Goal: Task Accomplishment & Management: Use online tool/utility

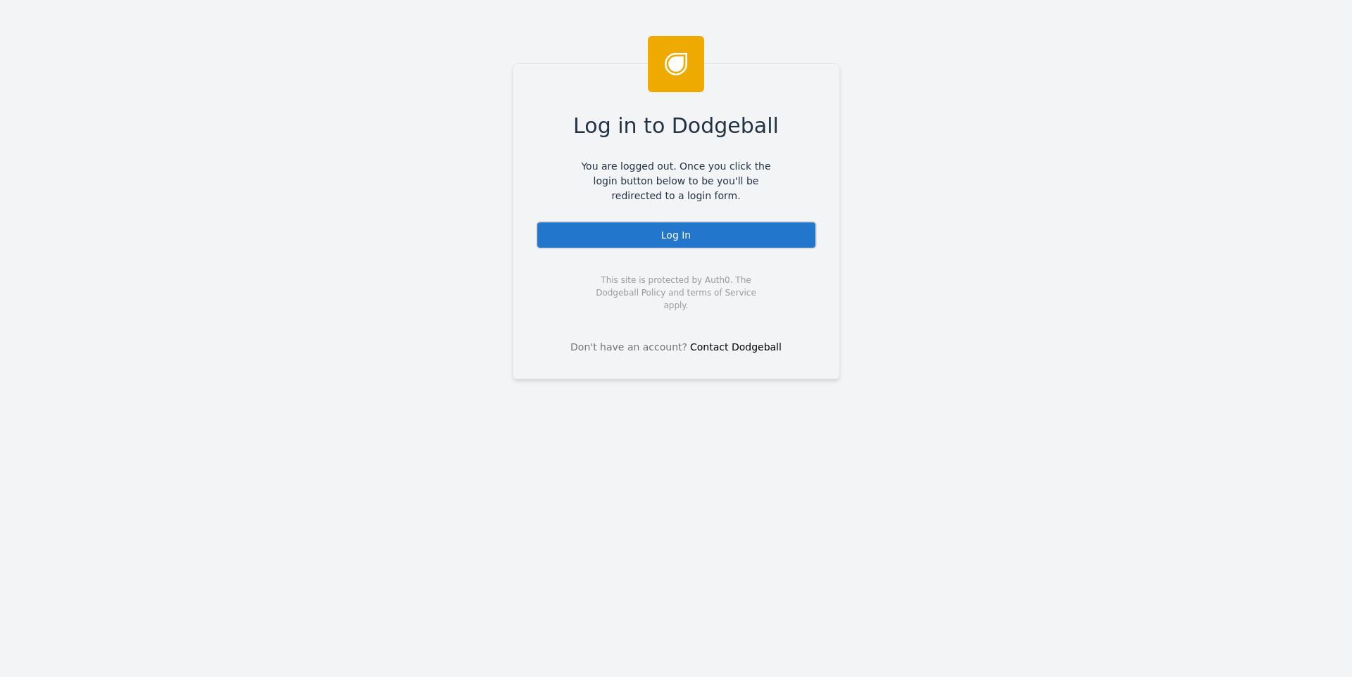
click at [697, 243] on div "Log In" at bounding box center [676, 235] width 281 height 28
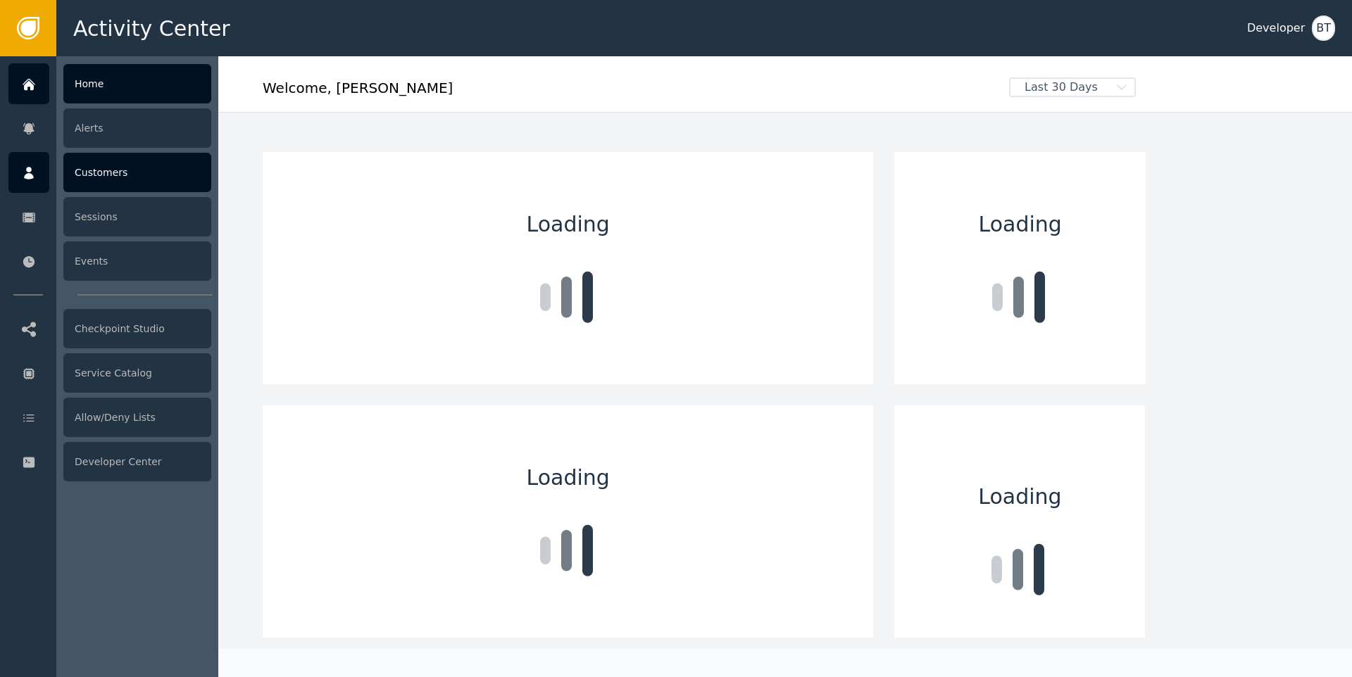
click at [115, 184] on div "Customers" at bounding box center [137, 172] width 148 height 39
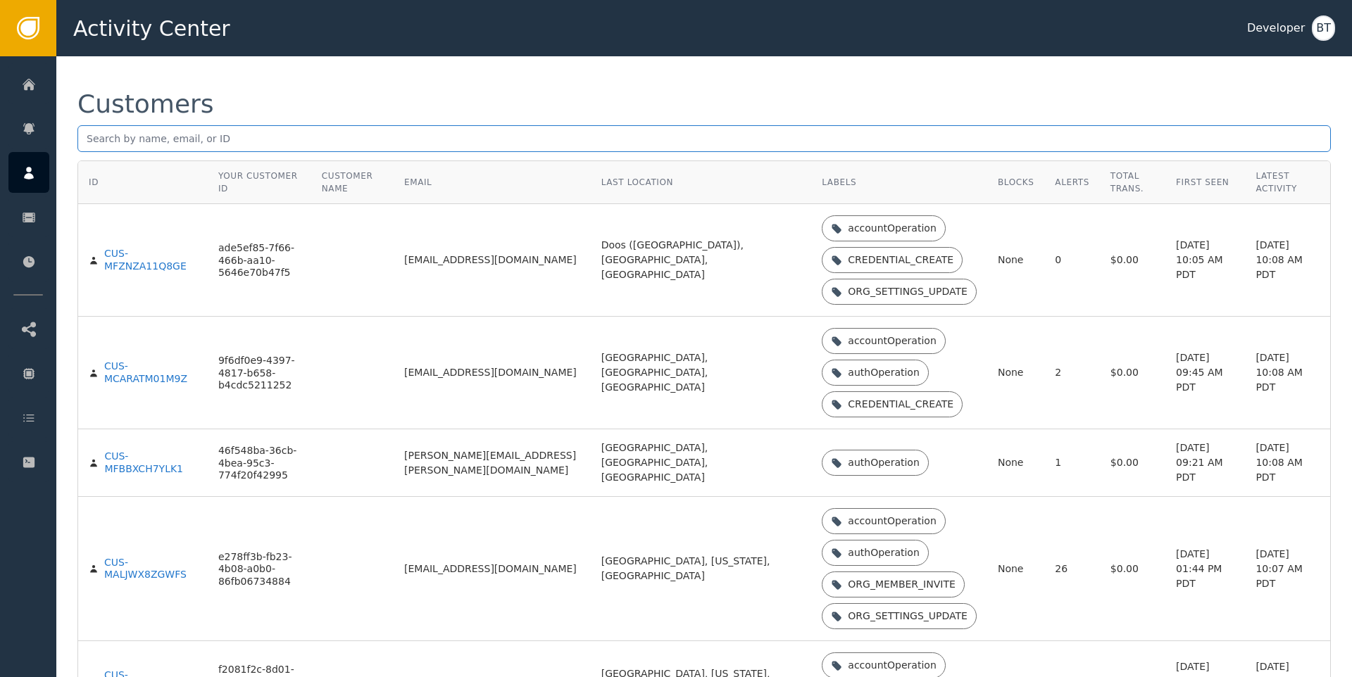
click at [156, 142] on input "text" at bounding box center [703, 138] width 1253 height 27
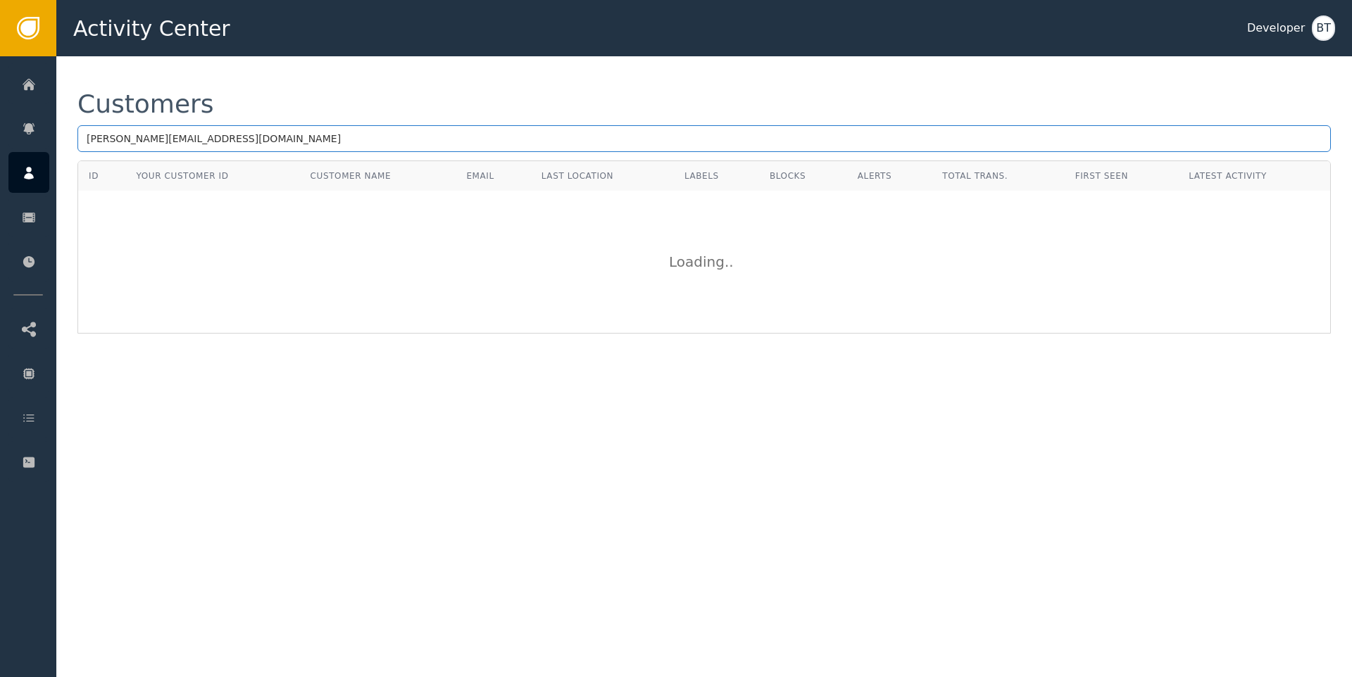
type input "hamza@ascendautomation.co"
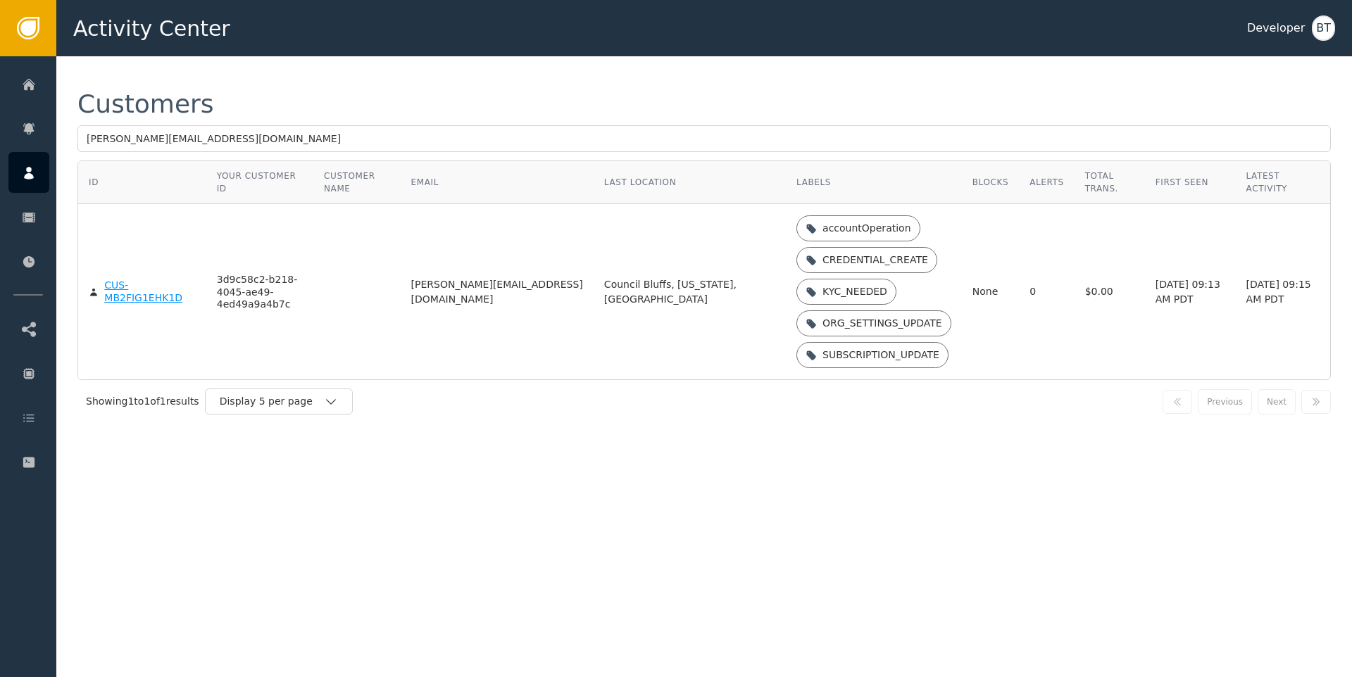
click at [124, 56] on body "Activity Center Developer BT Home Alerts Customers Sessions Events Checkpoint S…" at bounding box center [676, 28] width 1352 height 56
click at [124, 293] on div "CUS-MB2FIG1EHK1D" at bounding box center [149, 292] width 91 height 25
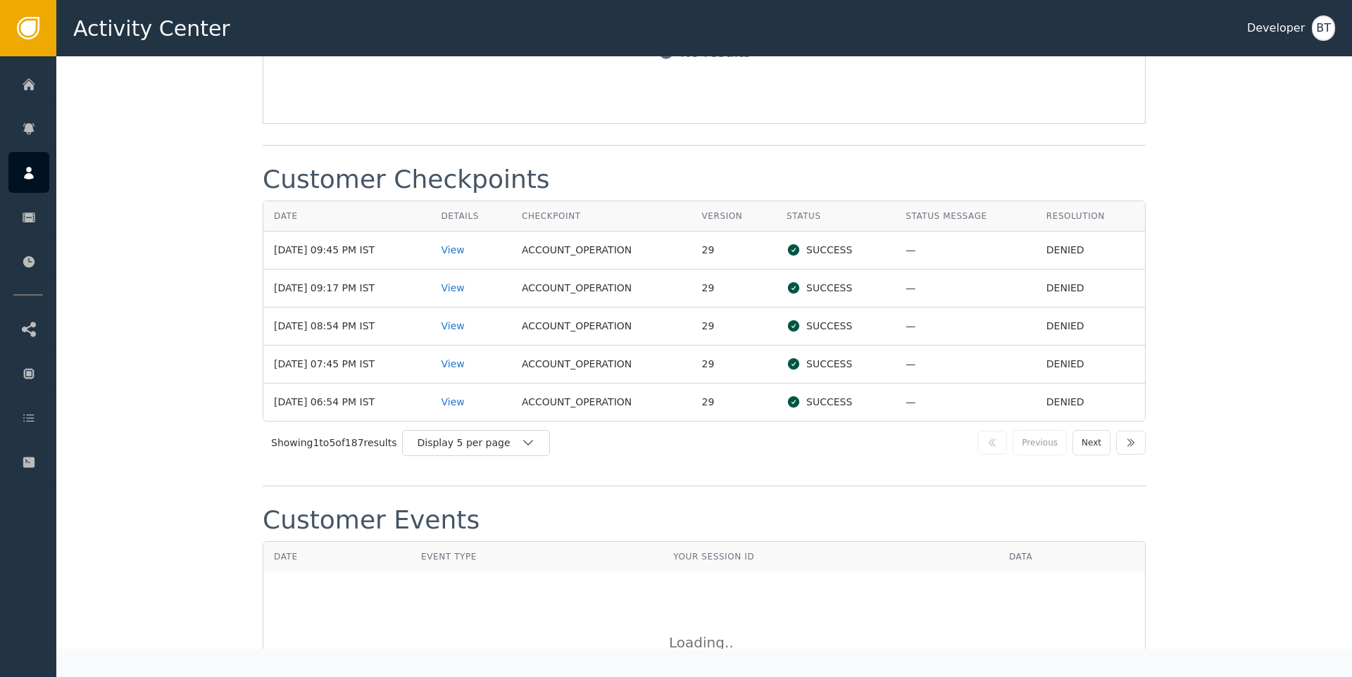
scroll to position [1484, 0]
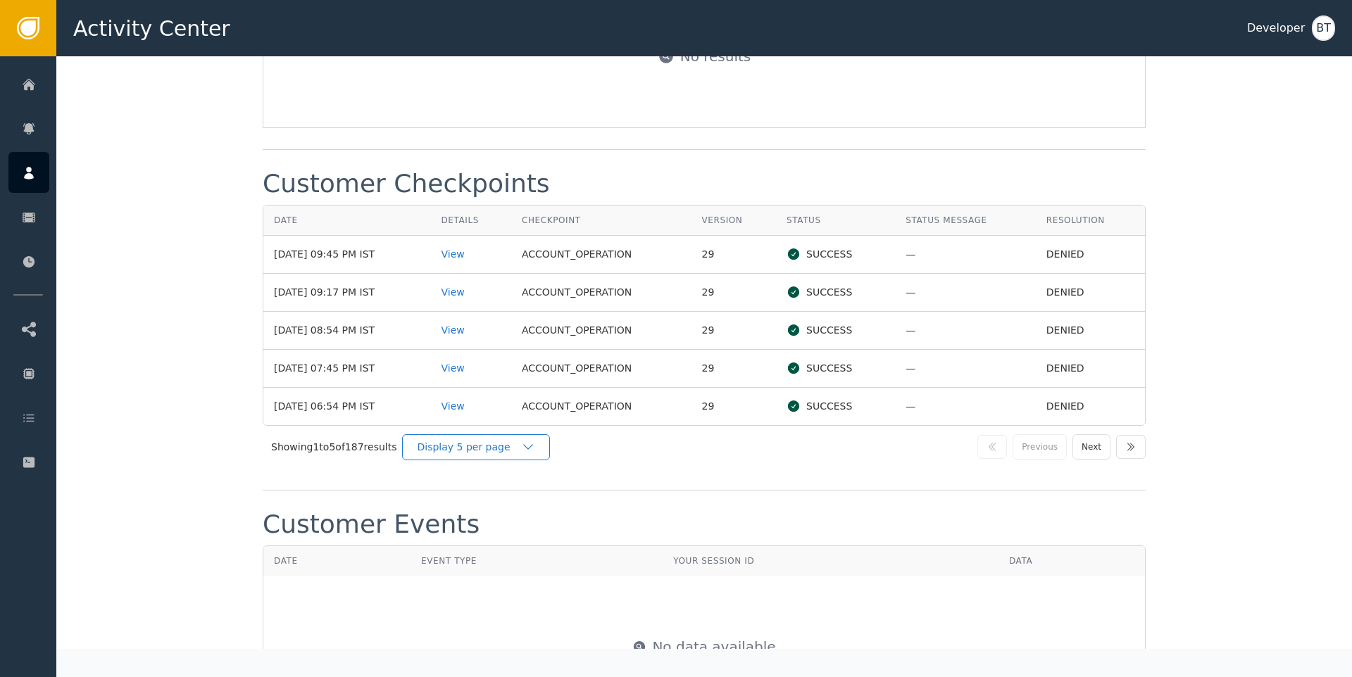
click at [446, 448] on div "Display 5 per page" at bounding box center [469, 447] width 104 height 15
click at [470, 510] on div "Display 25 per page" at bounding box center [479, 505] width 113 height 15
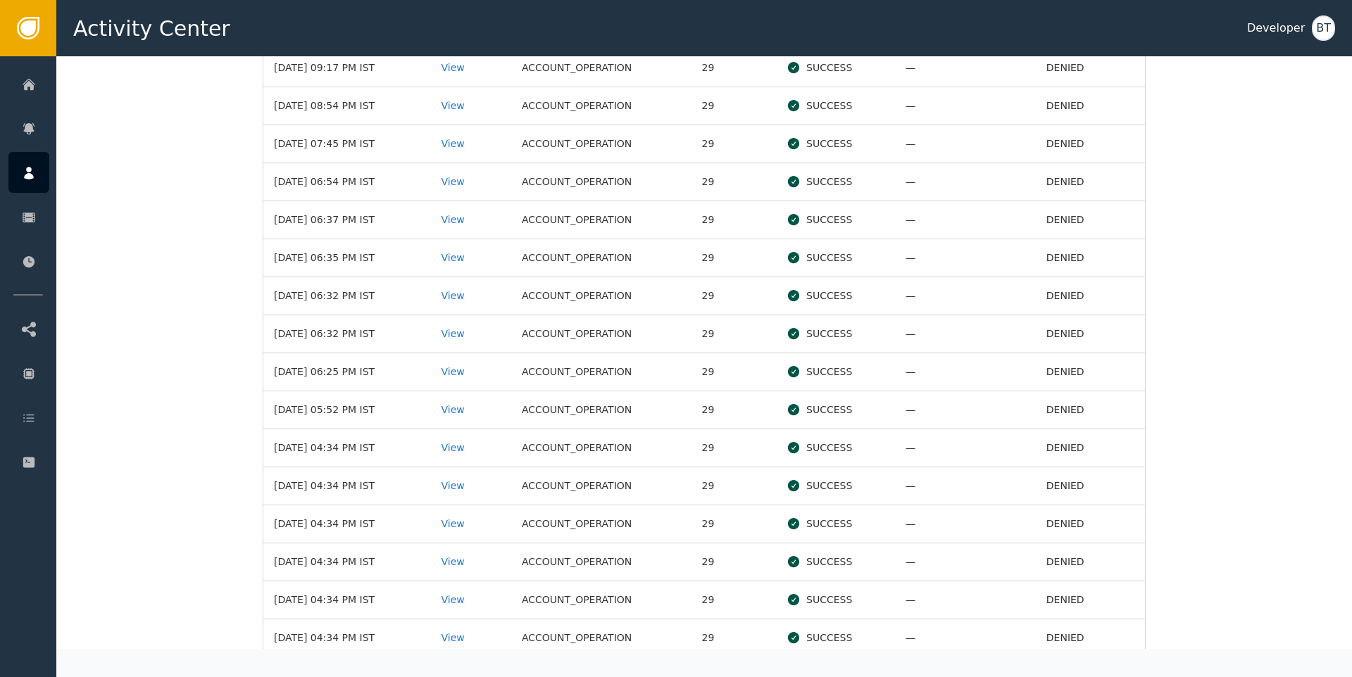
scroll to position [1253, 0]
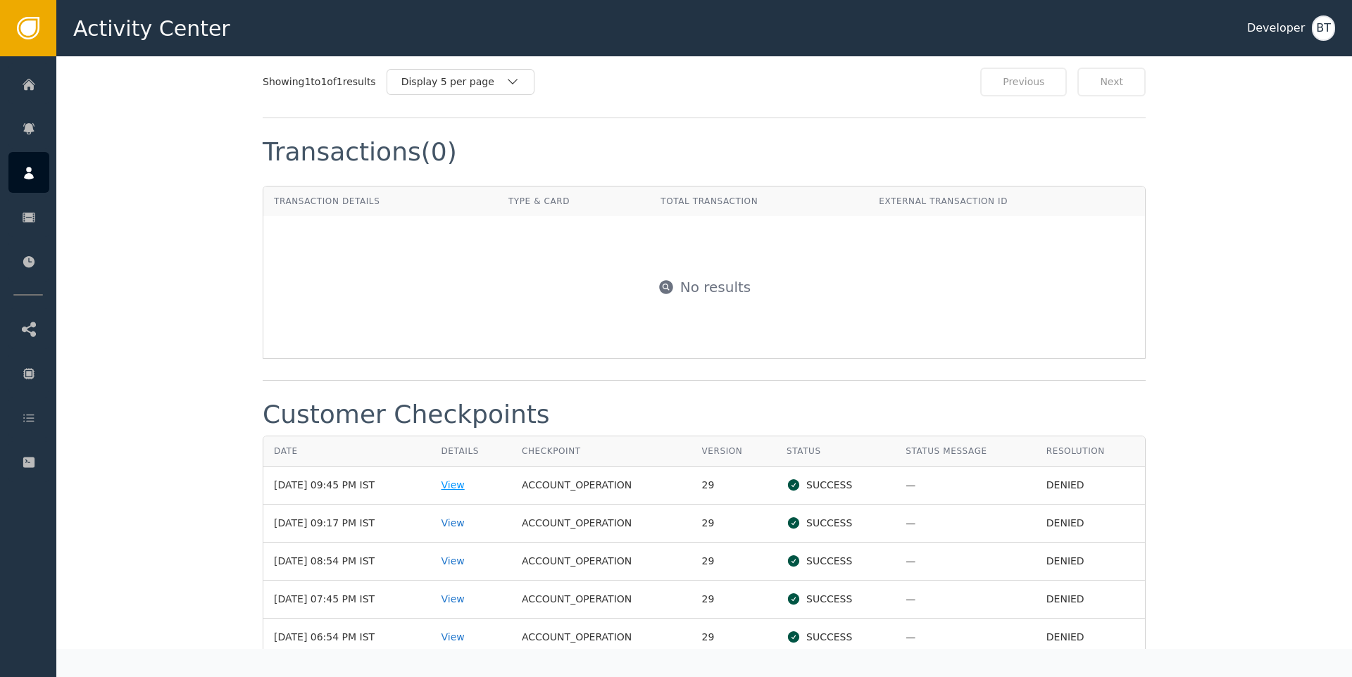
click at [472, 478] on div "View" at bounding box center [471, 485] width 60 height 15
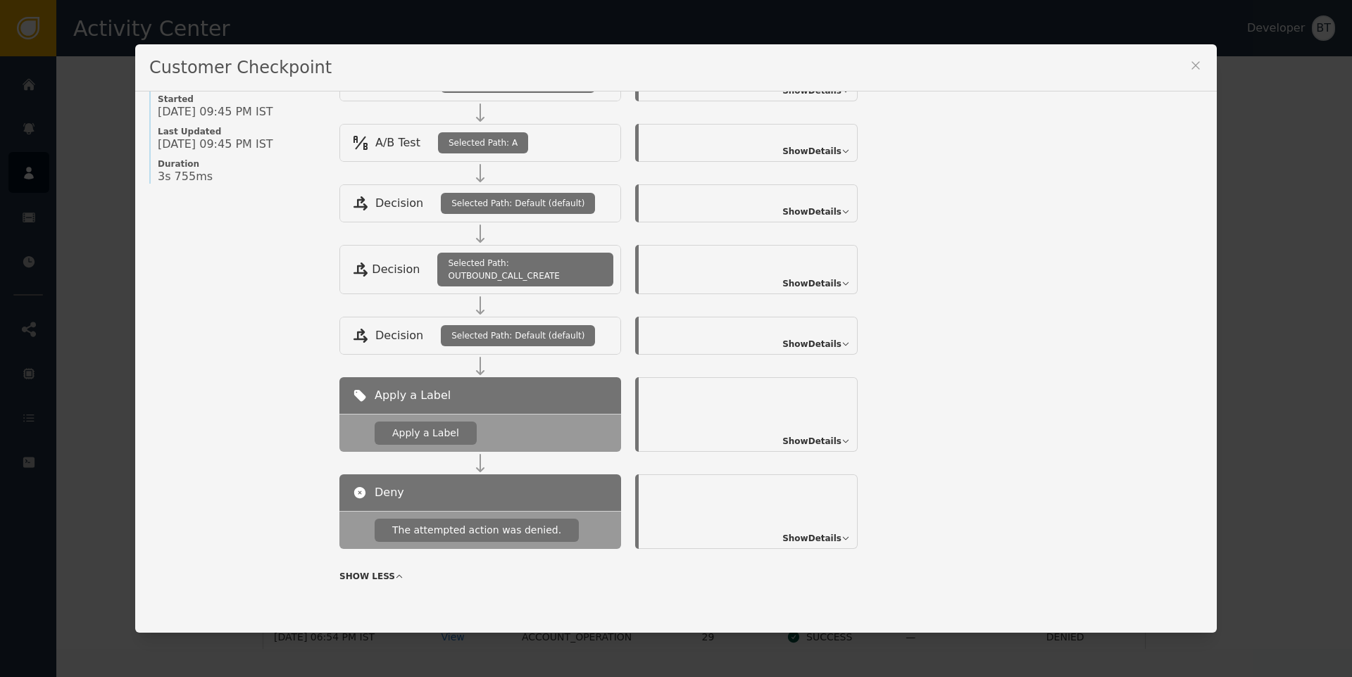
scroll to position [177, 0]
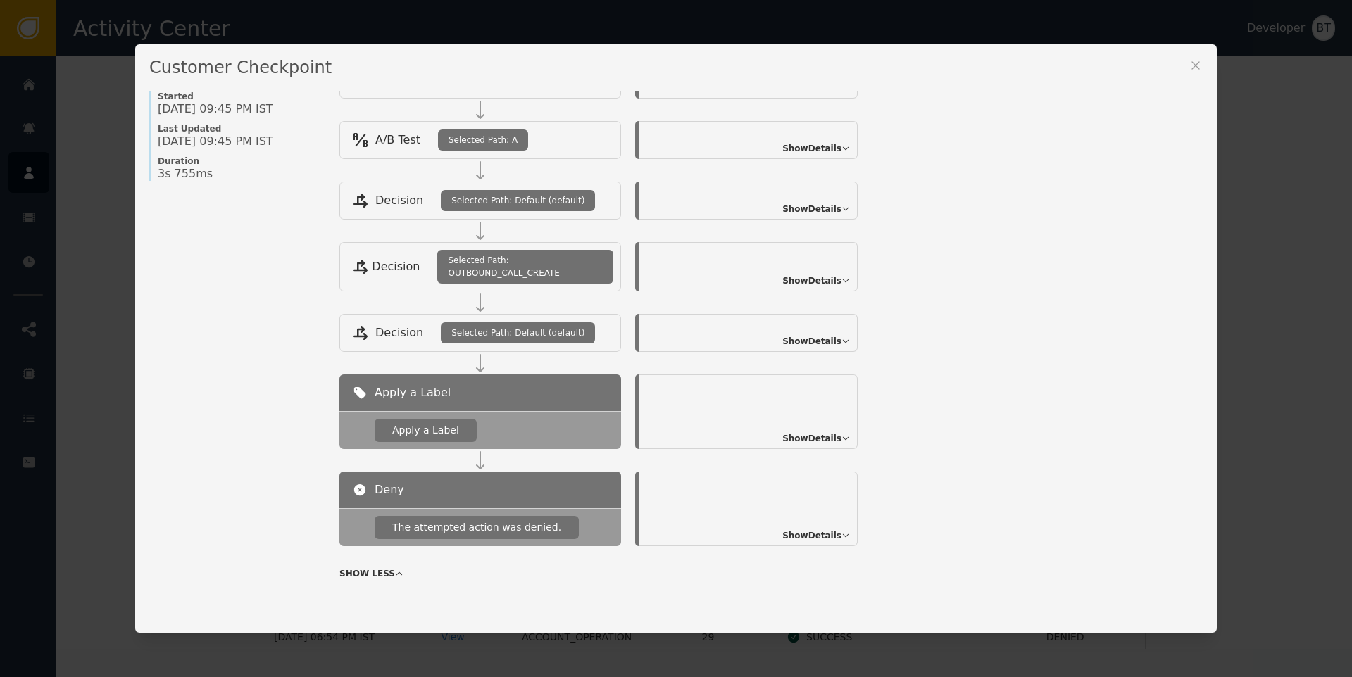
click at [808, 530] on span "Show Details" at bounding box center [811, 535] width 59 height 13
click at [807, 443] on span "Show Details" at bounding box center [811, 438] width 59 height 13
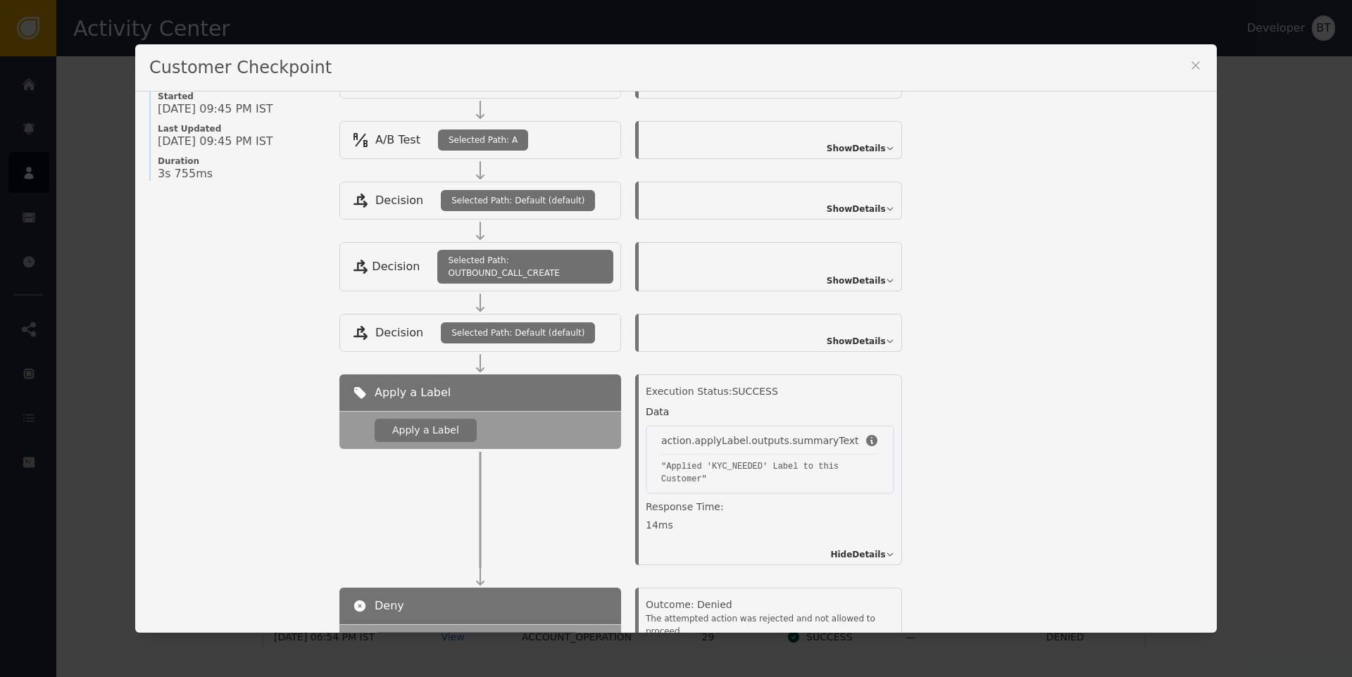
click at [807, 441] on div "action.applyLabel.outputs.summaryText" at bounding box center [760, 441] width 198 height 15
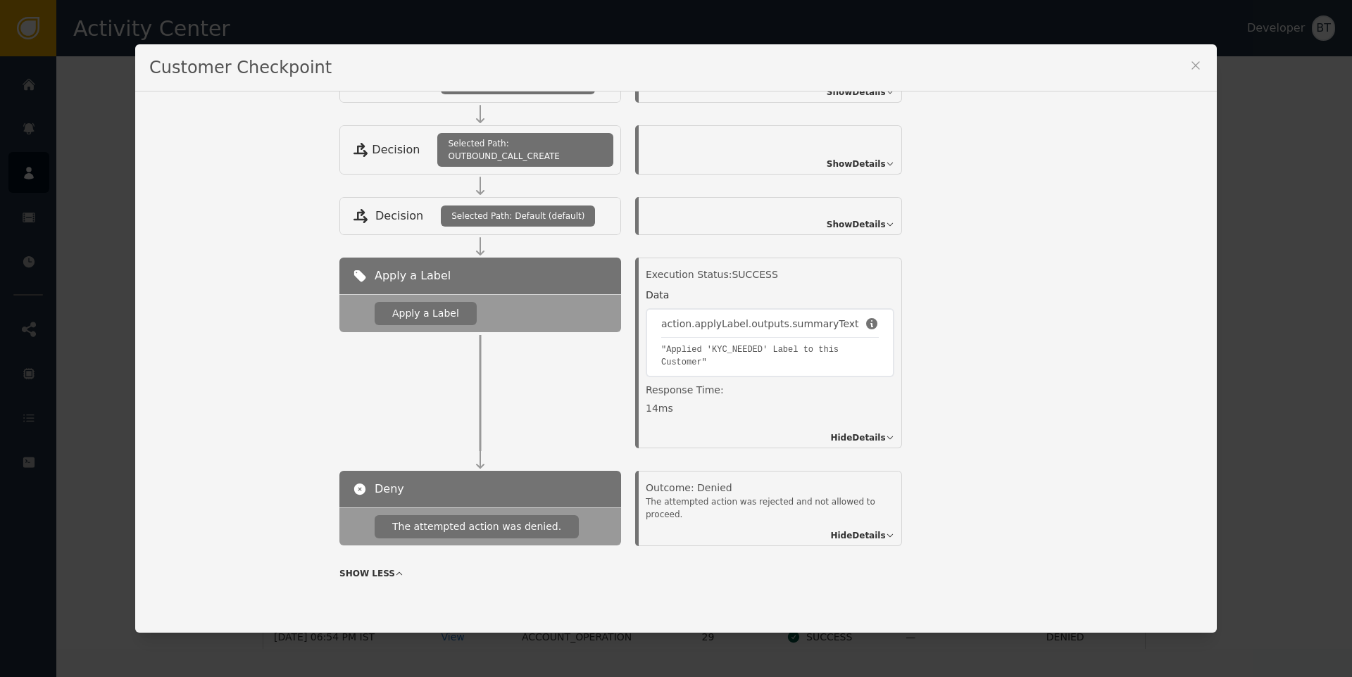
scroll to position [0, 0]
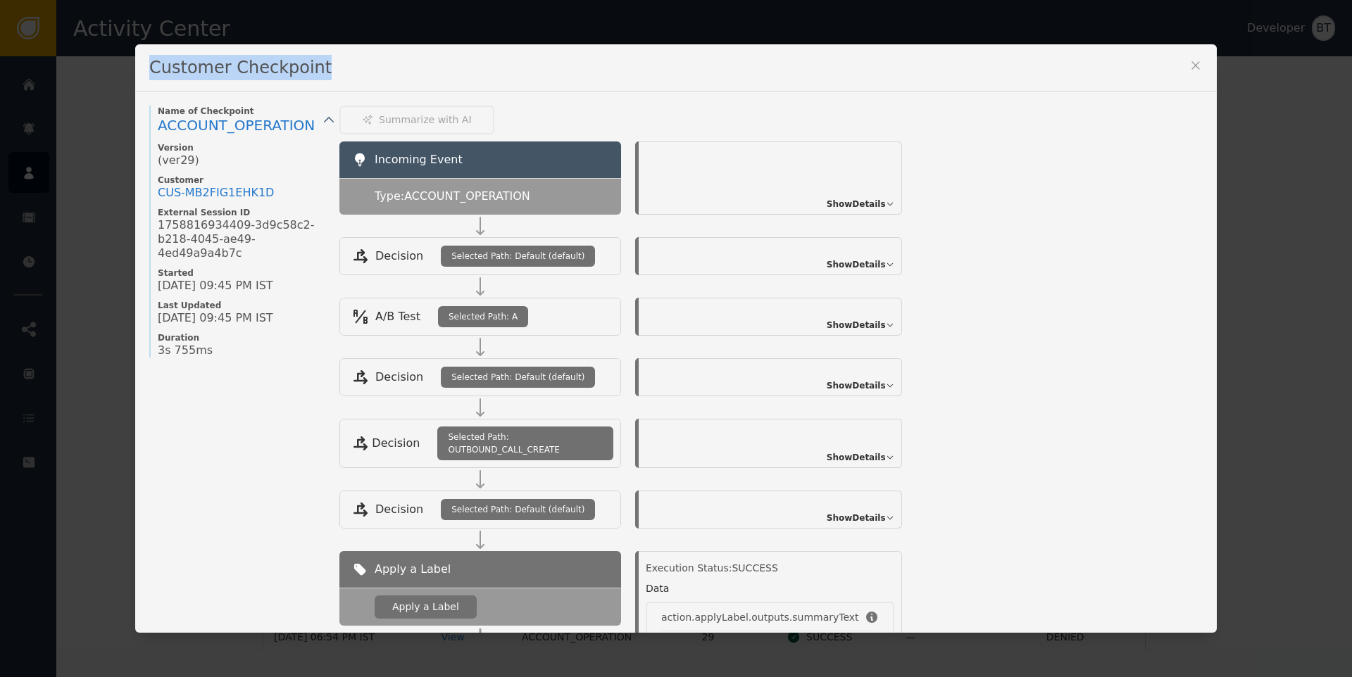
click at [1182, 63] on div "Customer Checkpoint Name of Checkpoint ACCOUNT_OPERATION Version (ver 29 ) Cust…" at bounding box center [675, 338] width 1081 height 589
click at [1188, 63] on icon at bounding box center [1195, 65] width 14 height 14
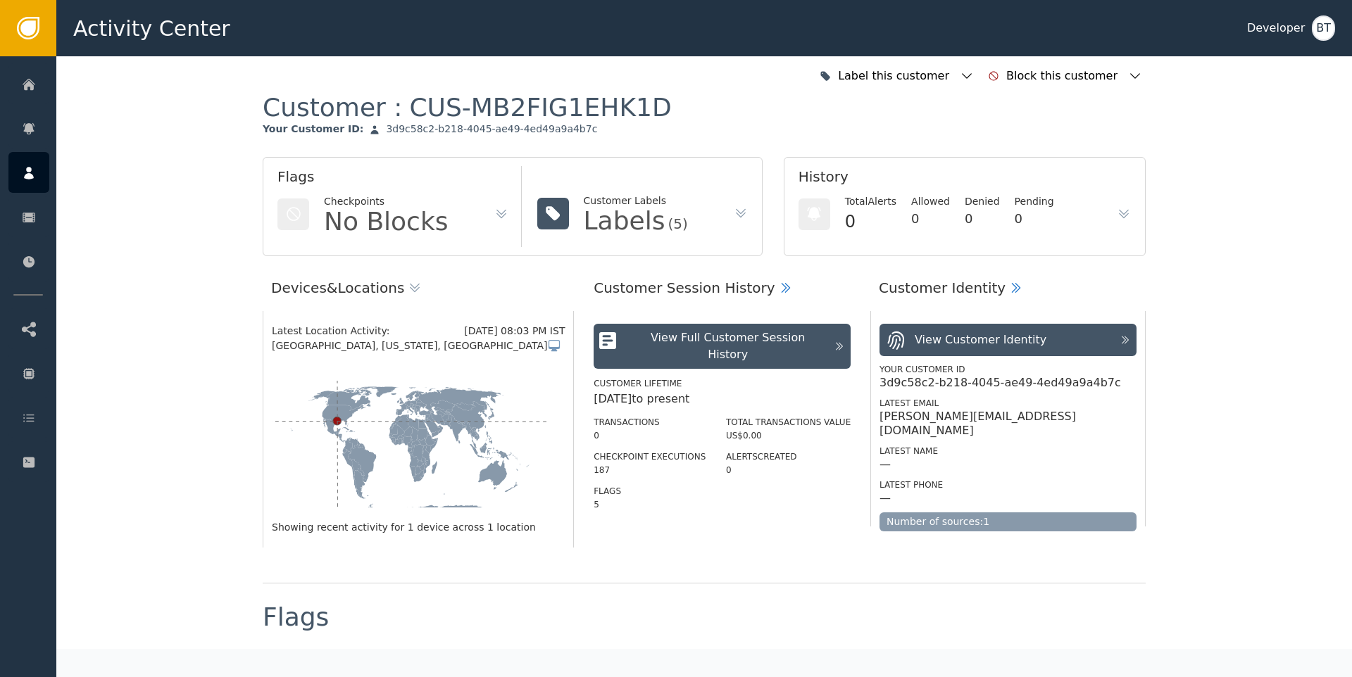
scroll to position [3, 0]
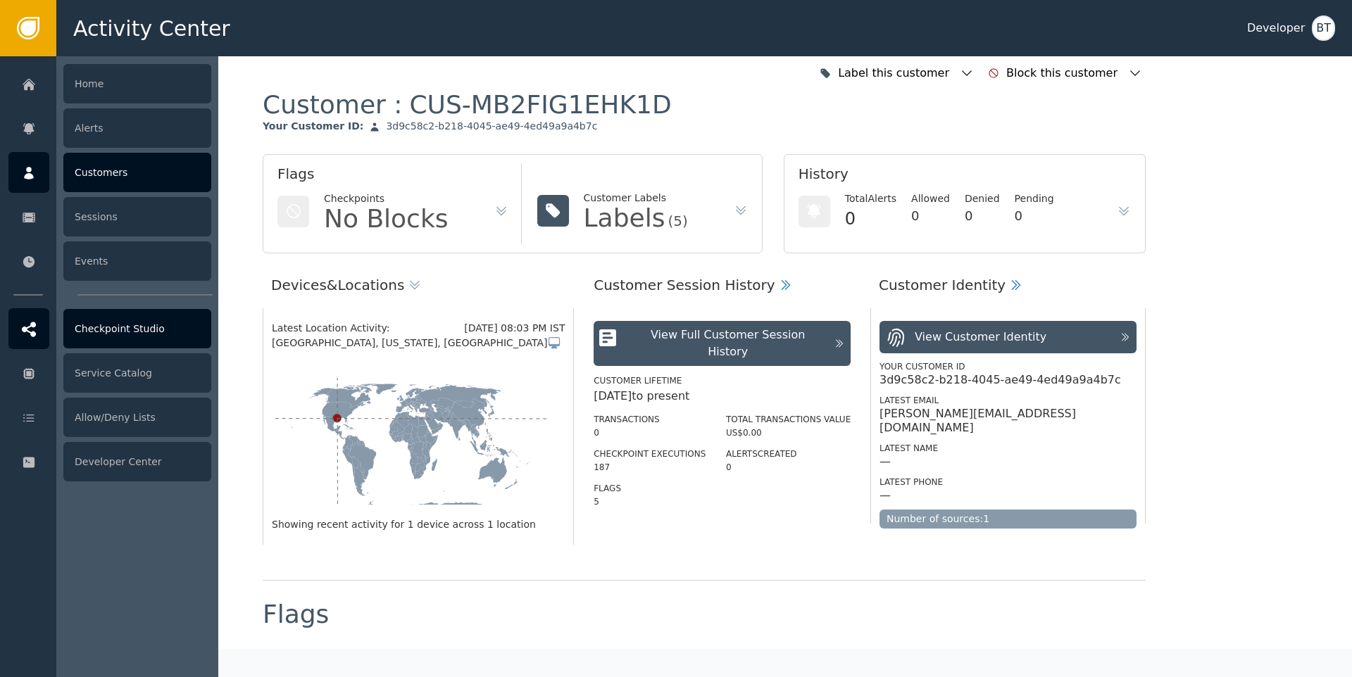
click at [161, 331] on div "Checkpoint Studio" at bounding box center [137, 328] width 148 height 39
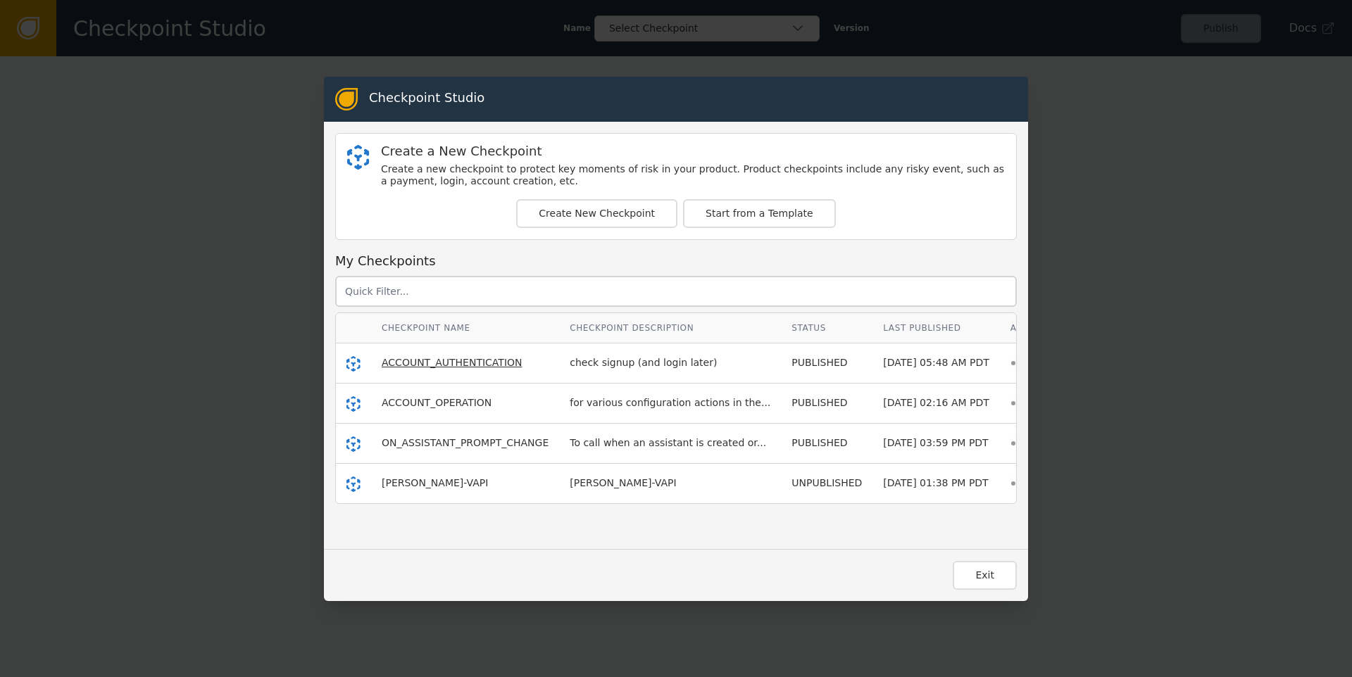
click at [454, 360] on span "ACCOUNT_AUTHENTICATION" at bounding box center [452, 362] width 141 height 11
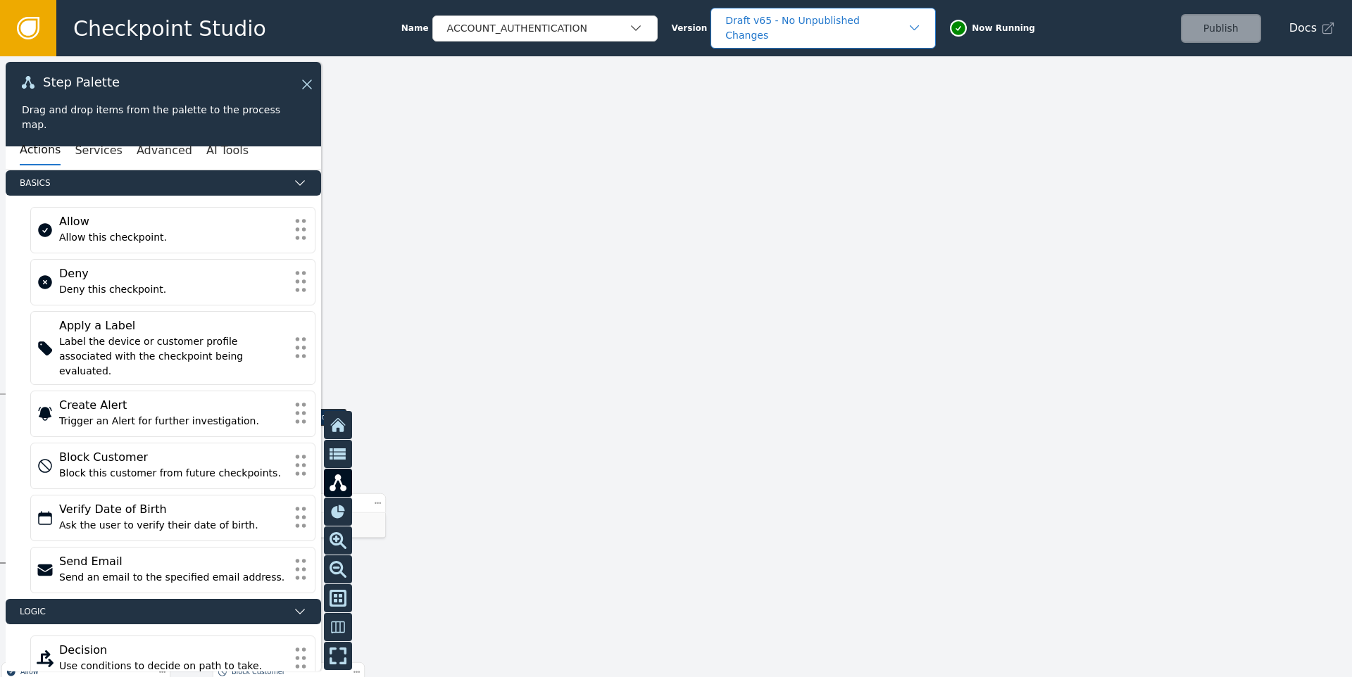
click at [908, 24] on icon "button" at bounding box center [915, 28] width 14 height 14
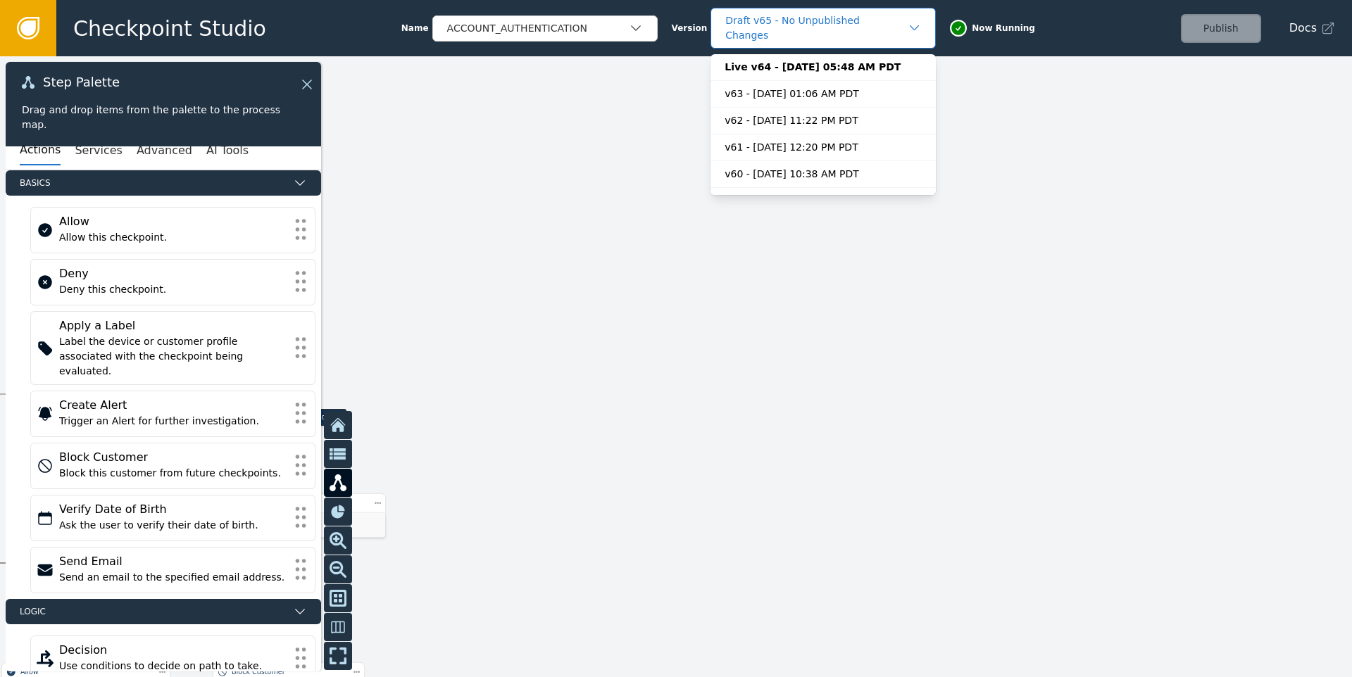
click at [910, 29] on icon "button" at bounding box center [915, 27] width 10 height 5
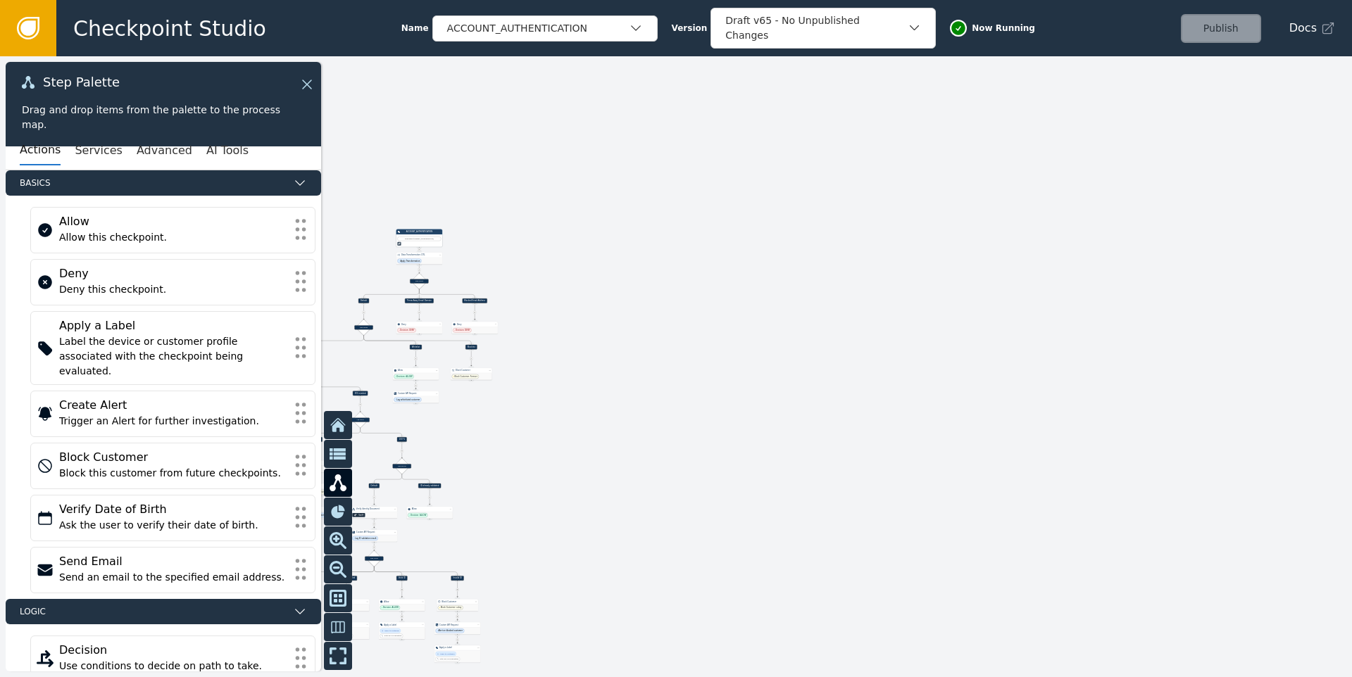
drag, startPoint x: 584, startPoint y: 303, endPoint x: 749, endPoint y: 251, distance: 173.0
click at [749, 251] on div at bounding box center [676, 366] width 1352 height 621
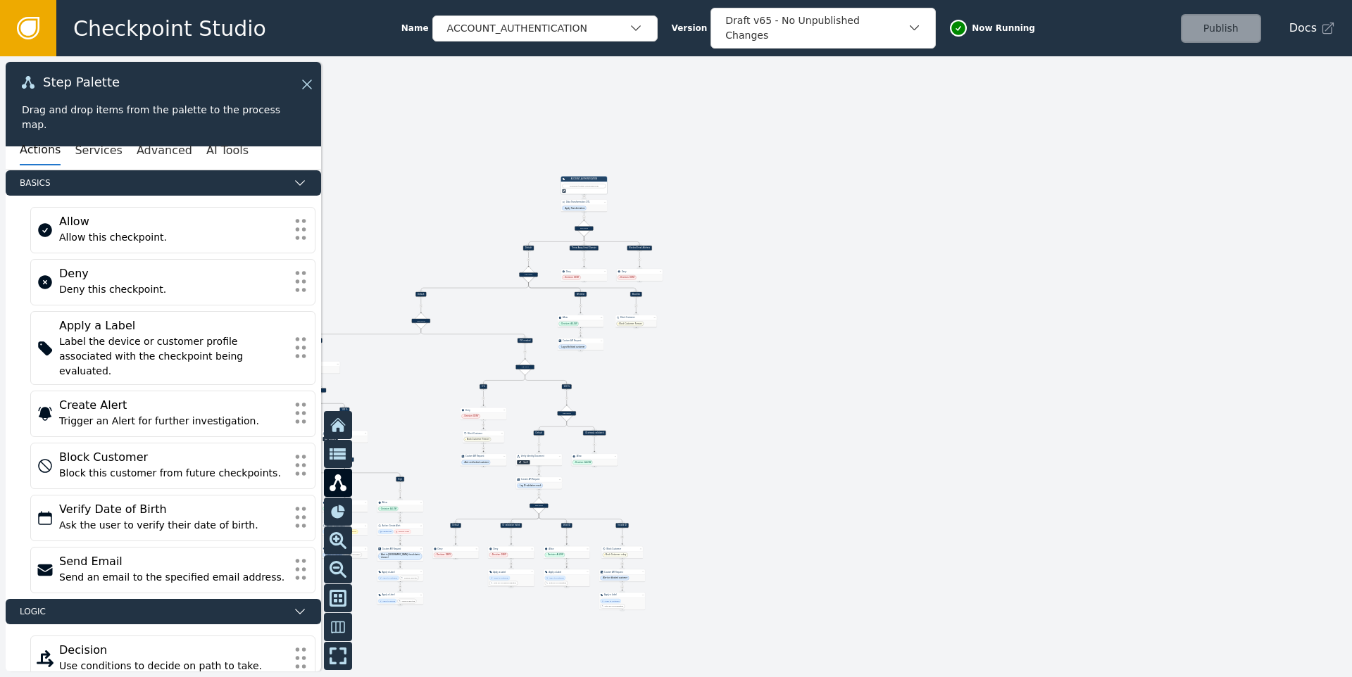
drag, startPoint x: 657, startPoint y: 394, endPoint x: 817, endPoint y: 363, distance: 162.8
click at [817, 363] on div at bounding box center [676, 366] width 1352 height 621
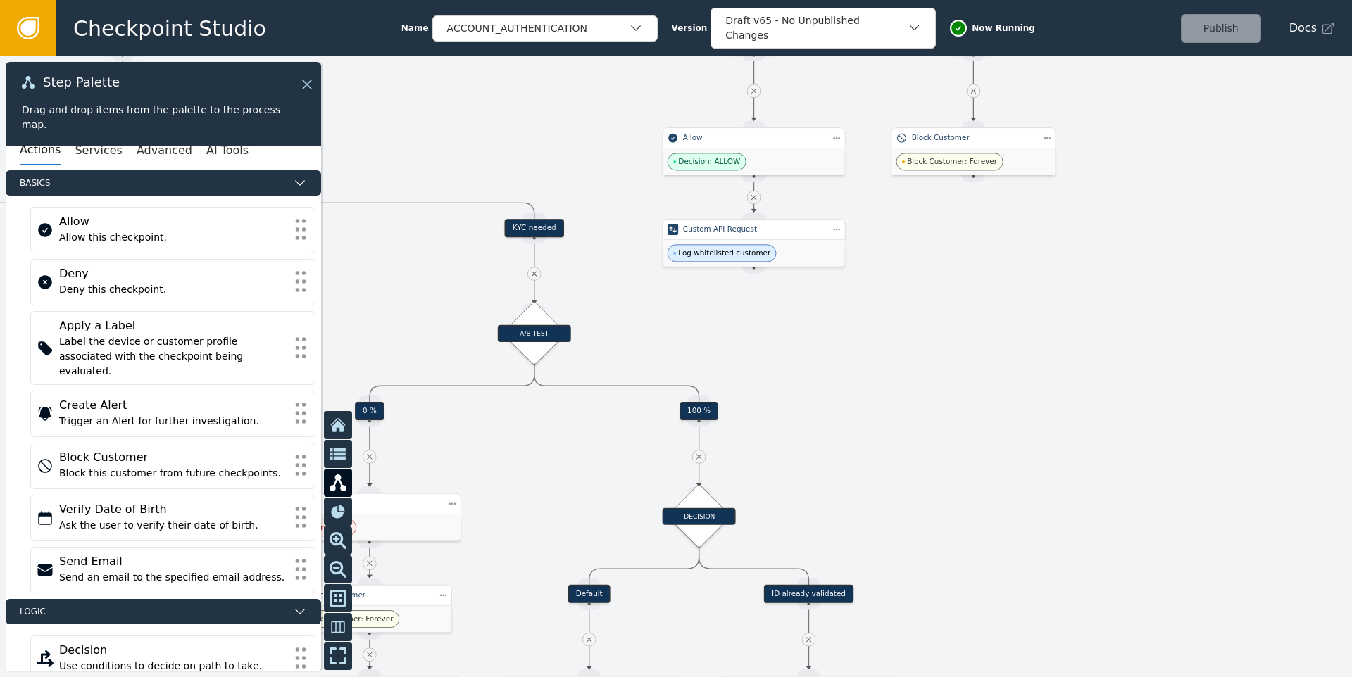
click at [539, 225] on div "KYC needed" at bounding box center [534, 228] width 59 height 18
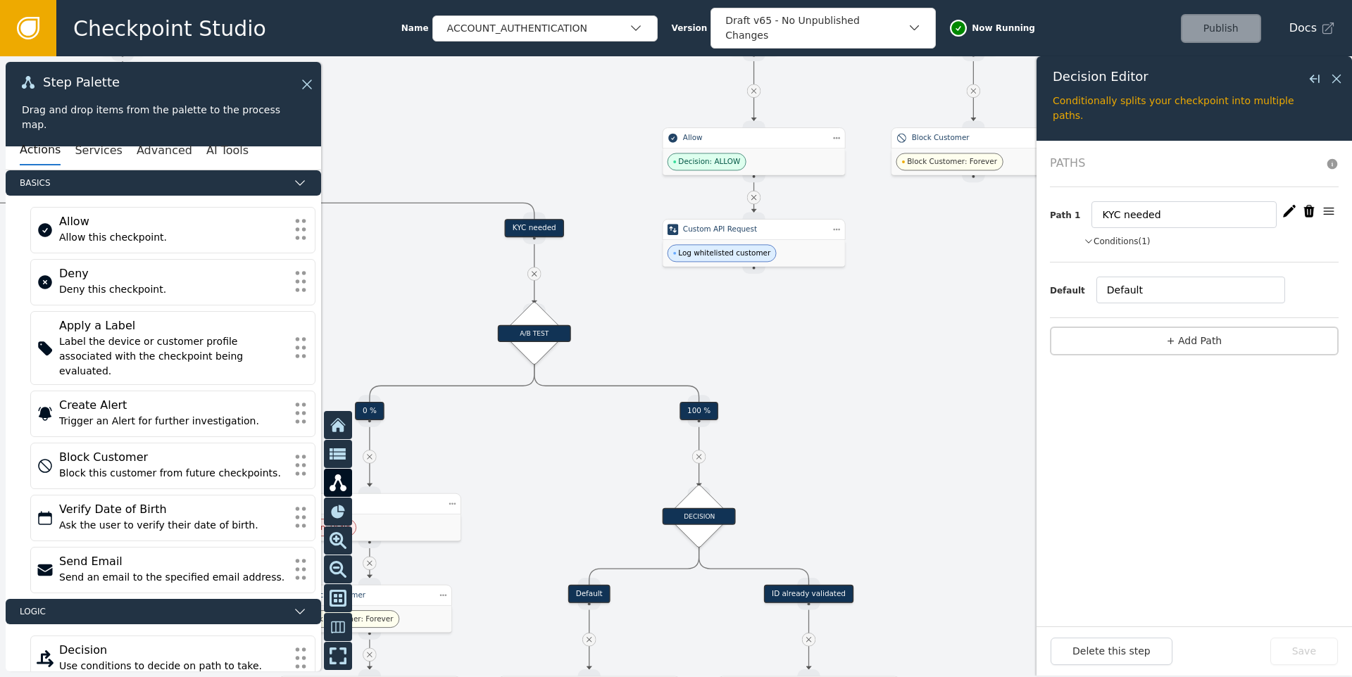
click at [1141, 235] on button "Conditions (1)" at bounding box center [1117, 241] width 67 height 13
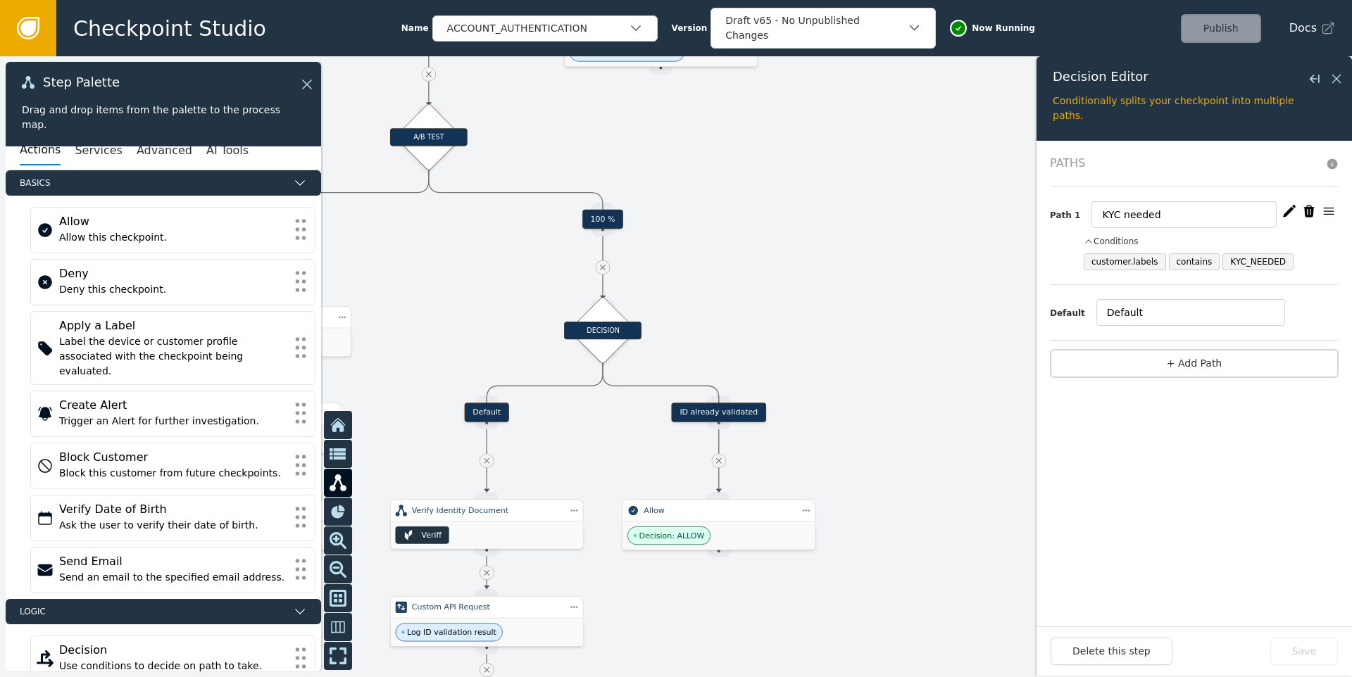
drag, startPoint x: 828, startPoint y: 380, endPoint x: 705, endPoint y: 281, distance: 157.7
click at [764, 258] on div at bounding box center [676, 366] width 1352 height 621
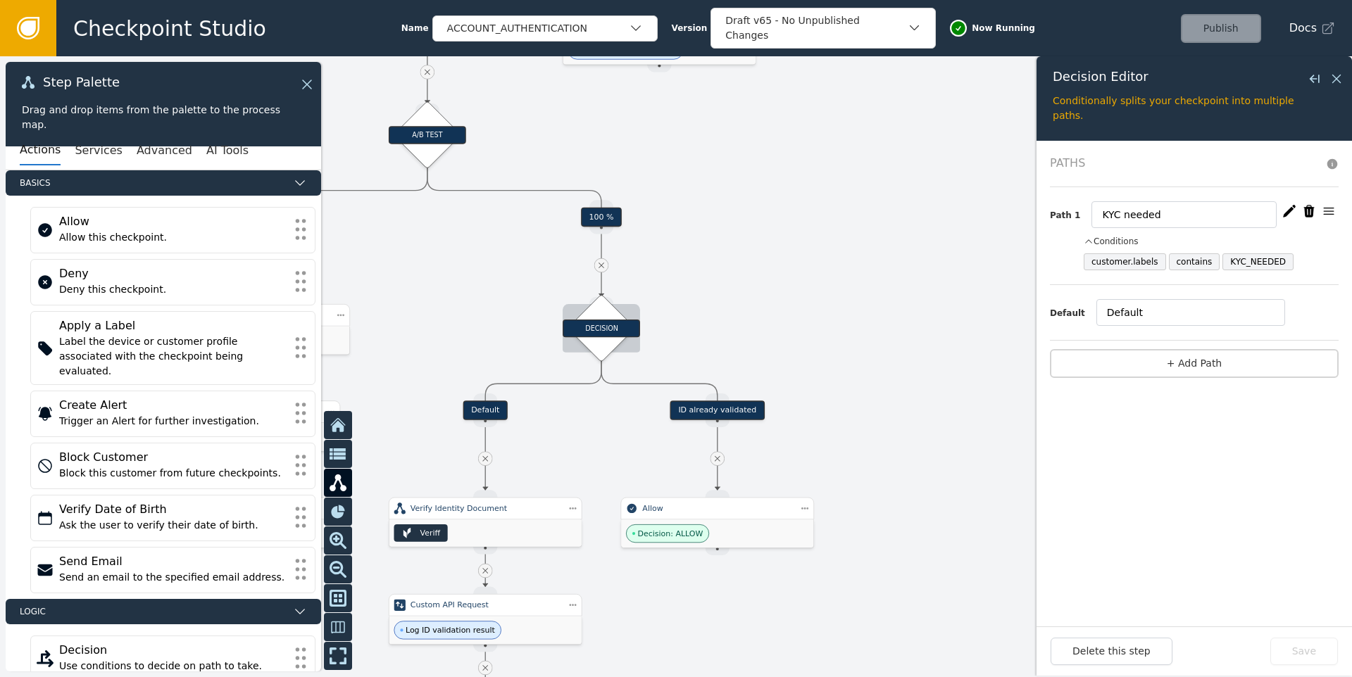
click at [606, 332] on div "DECISION" at bounding box center [601, 329] width 77 height 18
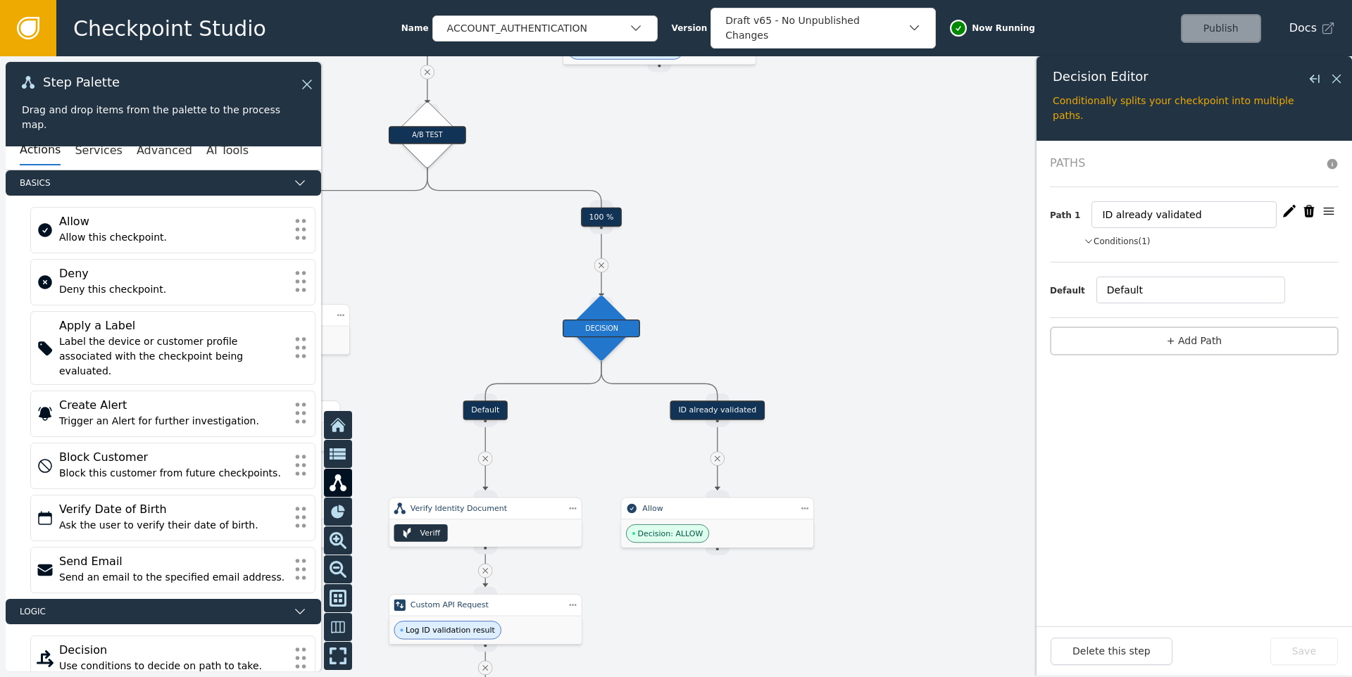
click at [1134, 242] on button "Conditions (1)" at bounding box center [1117, 241] width 67 height 13
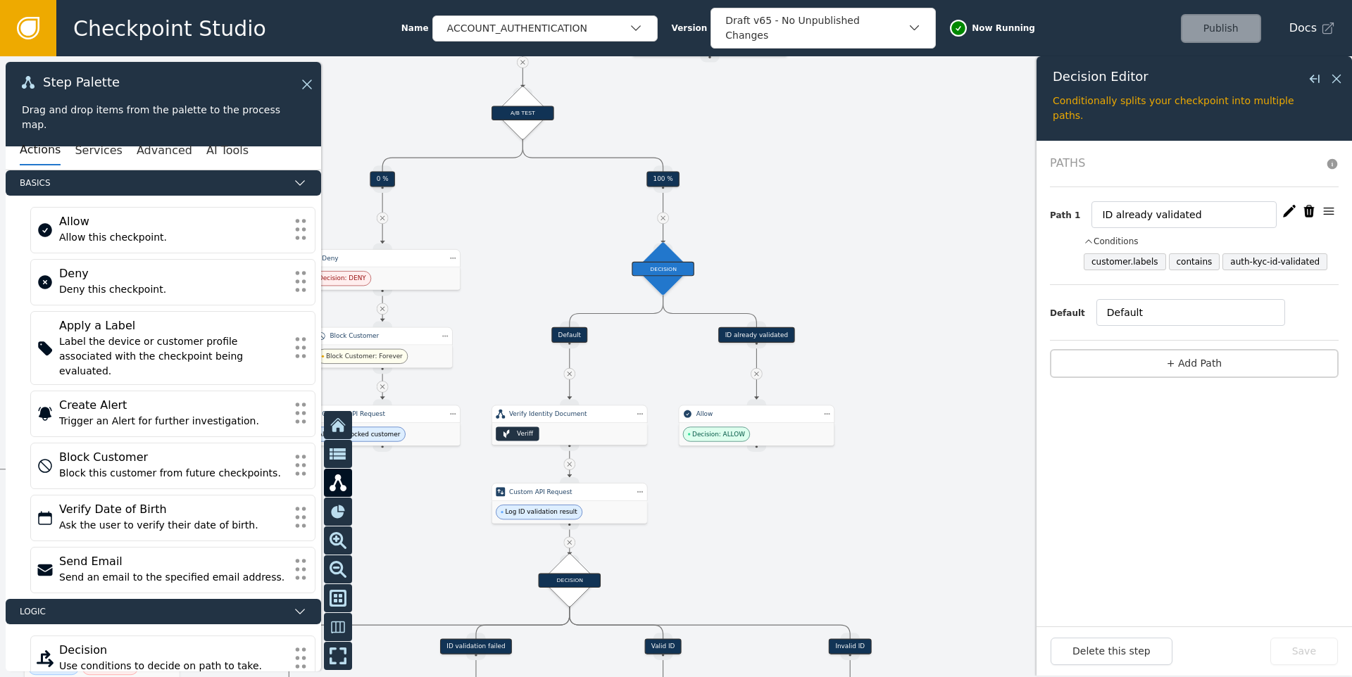
drag, startPoint x: 869, startPoint y: 404, endPoint x: 895, endPoint y: 315, distance: 92.5
click at [895, 315] on div at bounding box center [676, 366] width 1352 height 621
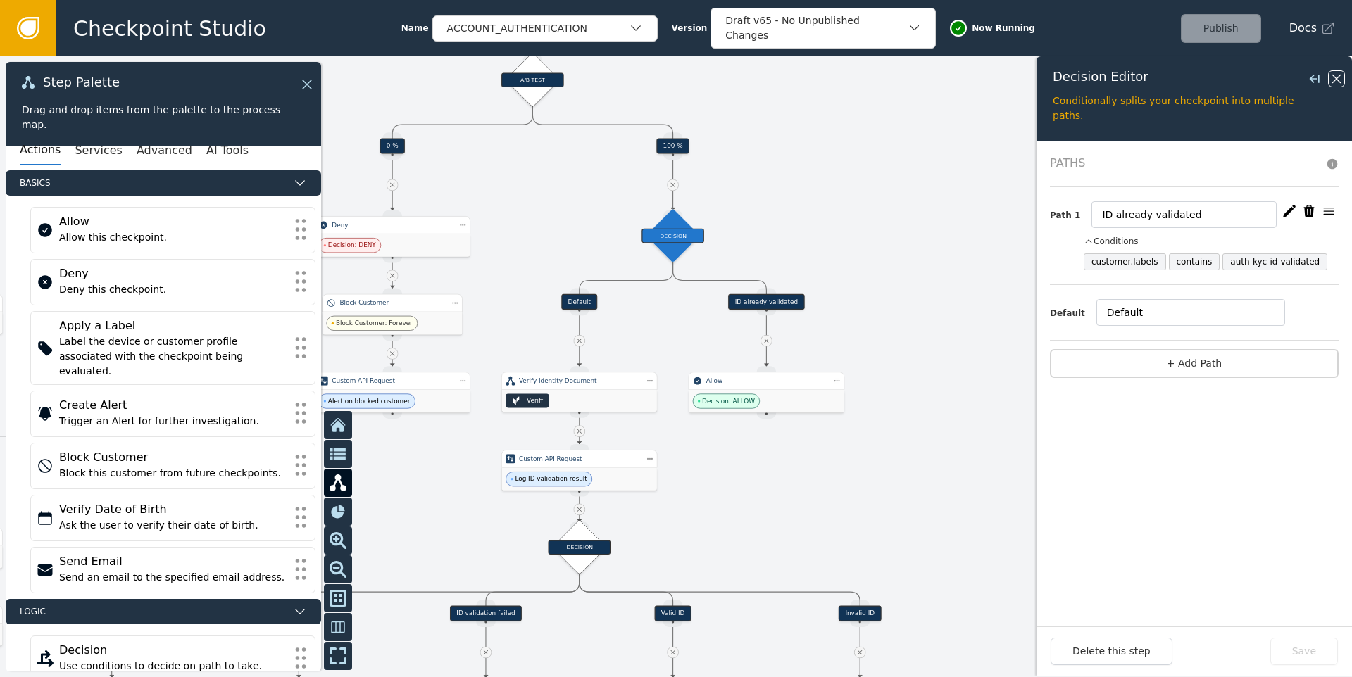
click at [1337, 72] on icon at bounding box center [1336, 78] width 15 height 15
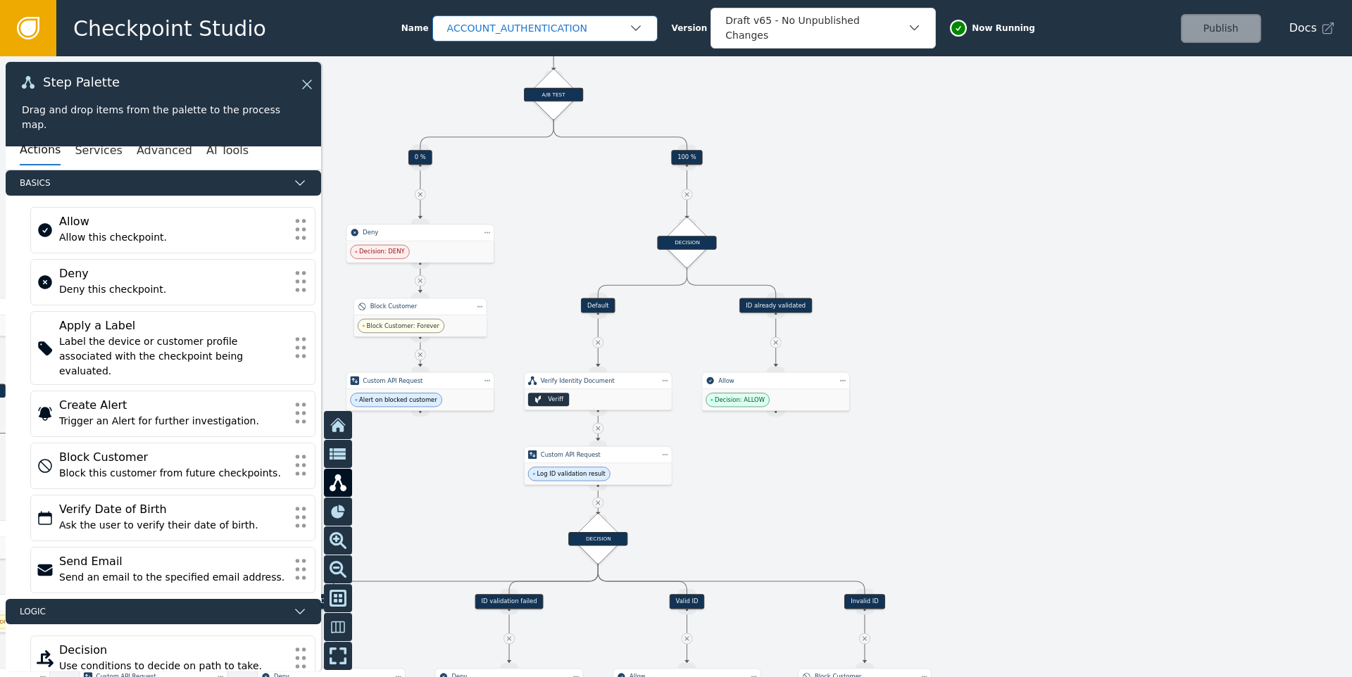
click at [575, 25] on div "ACCOUNT_AUTHENTICATION" at bounding box center [538, 28] width 182 height 15
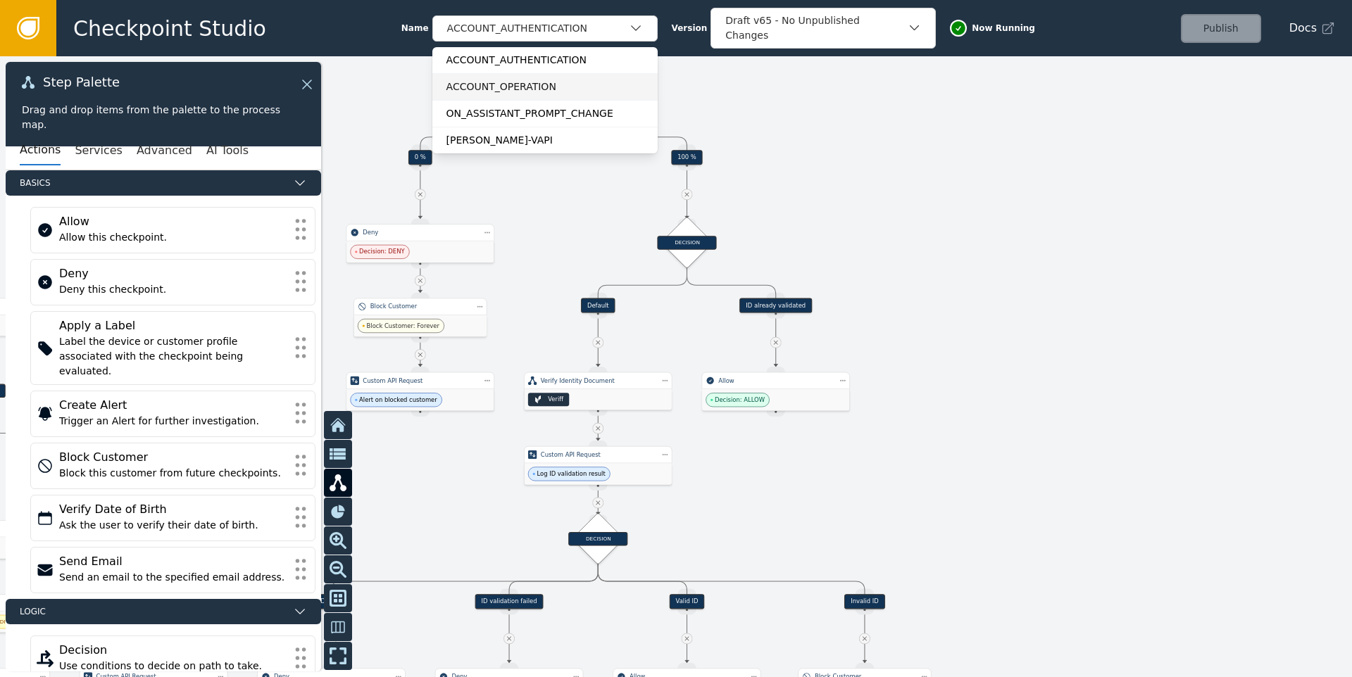
click at [513, 80] on div "ACCOUNT_OPERATION" at bounding box center [544, 87] width 197 height 15
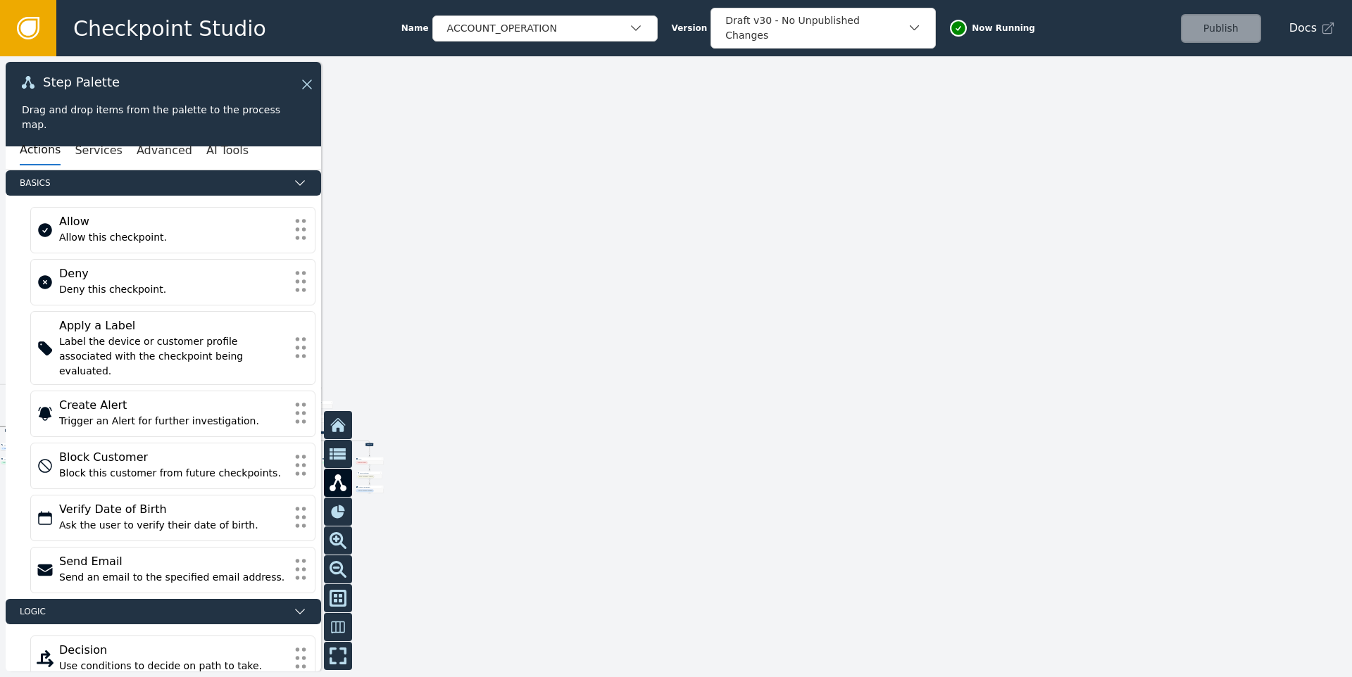
drag, startPoint x: 465, startPoint y: 375, endPoint x: 856, endPoint y: 163, distance: 445.2
click at [861, 161] on div at bounding box center [676, 366] width 1352 height 621
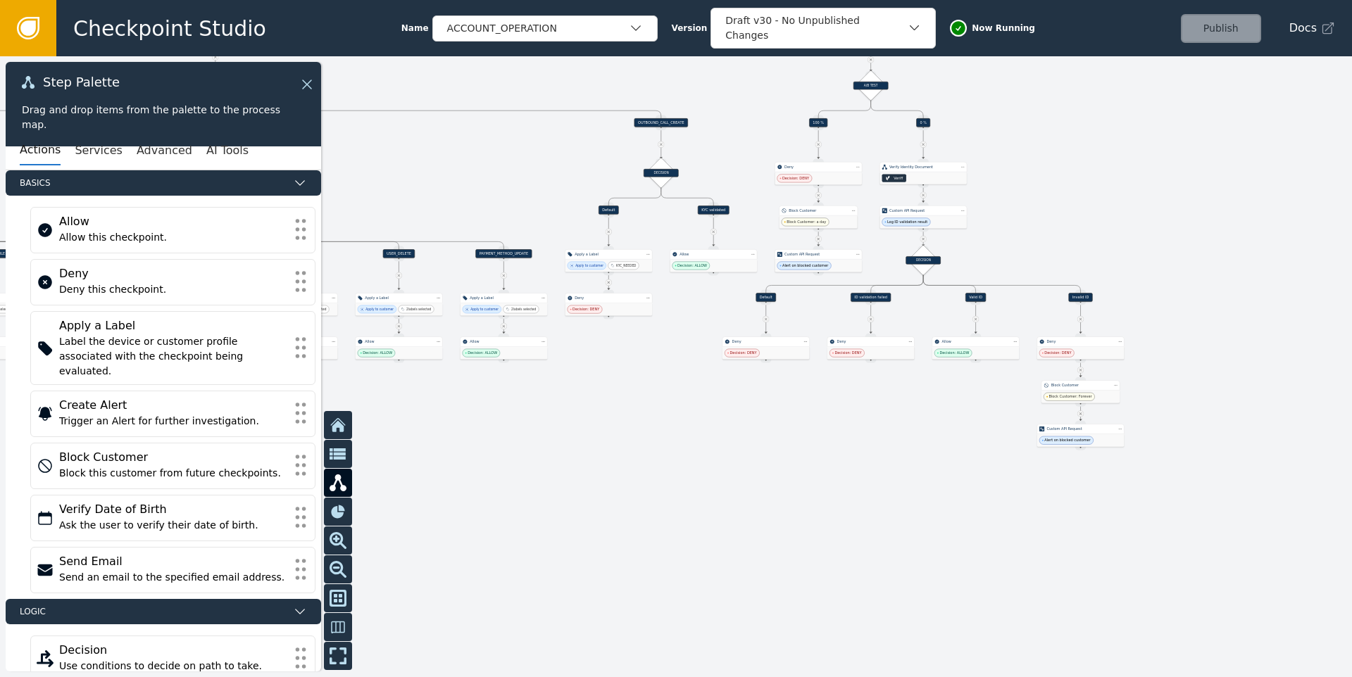
drag, startPoint x: 655, startPoint y: 437, endPoint x: 571, endPoint y: 553, distance: 143.6
click at [571, 553] on div at bounding box center [676, 366] width 1352 height 621
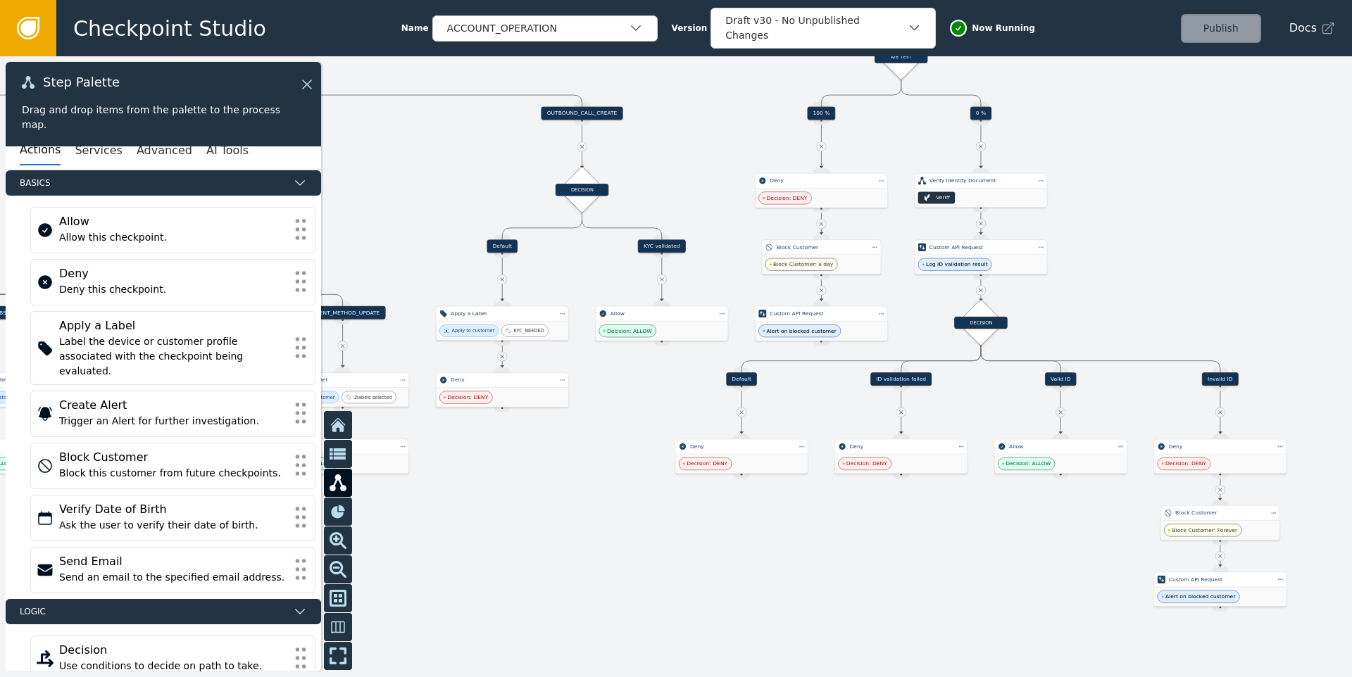
drag, startPoint x: 625, startPoint y: 432, endPoint x: 565, endPoint y: 490, distance: 83.7
click at [565, 490] on div at bounding box center [676, 366] width 1352 height 621
